Goal: Go to known website: Access a specific website the user already knows

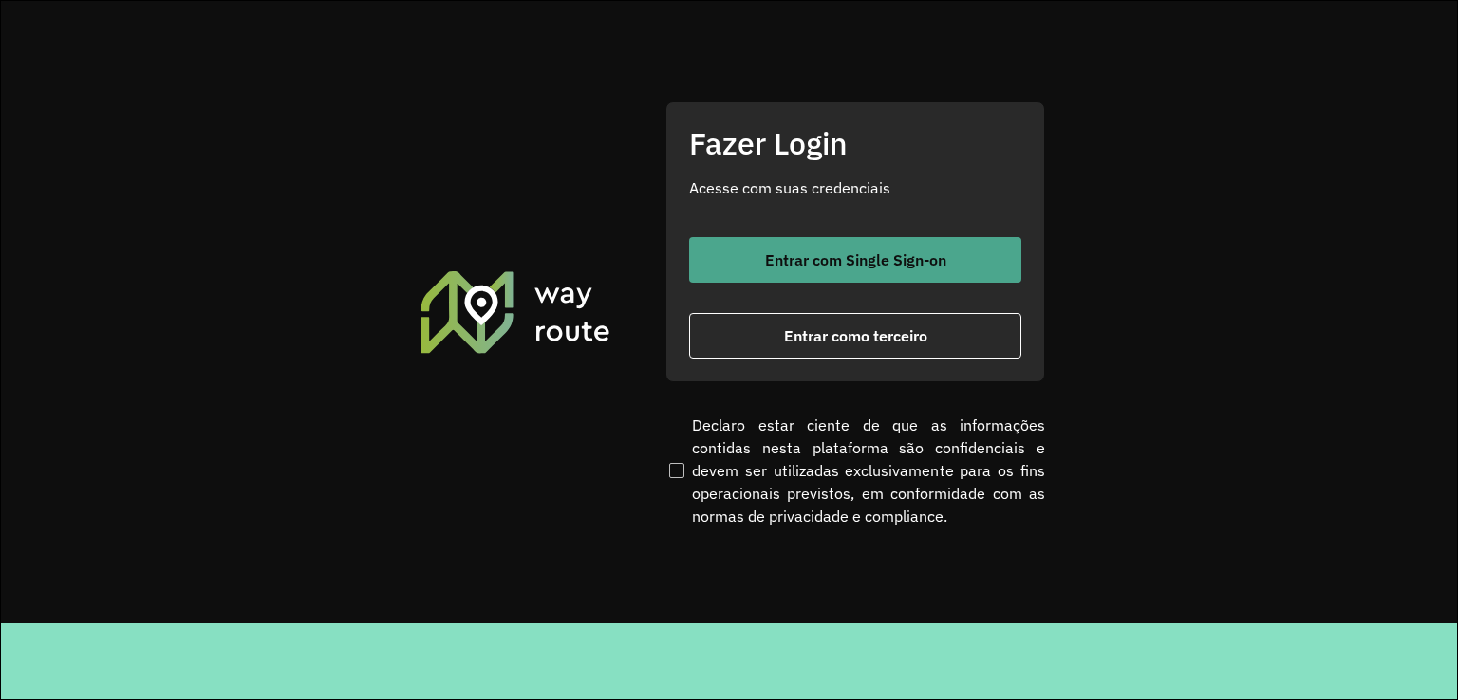
click at [921, 244] on button "Entrar com Single Sign-on" at bounding box center [855, 260] width 332 height 46
